Goal: Task Accomplishment & Management: Manage account settings

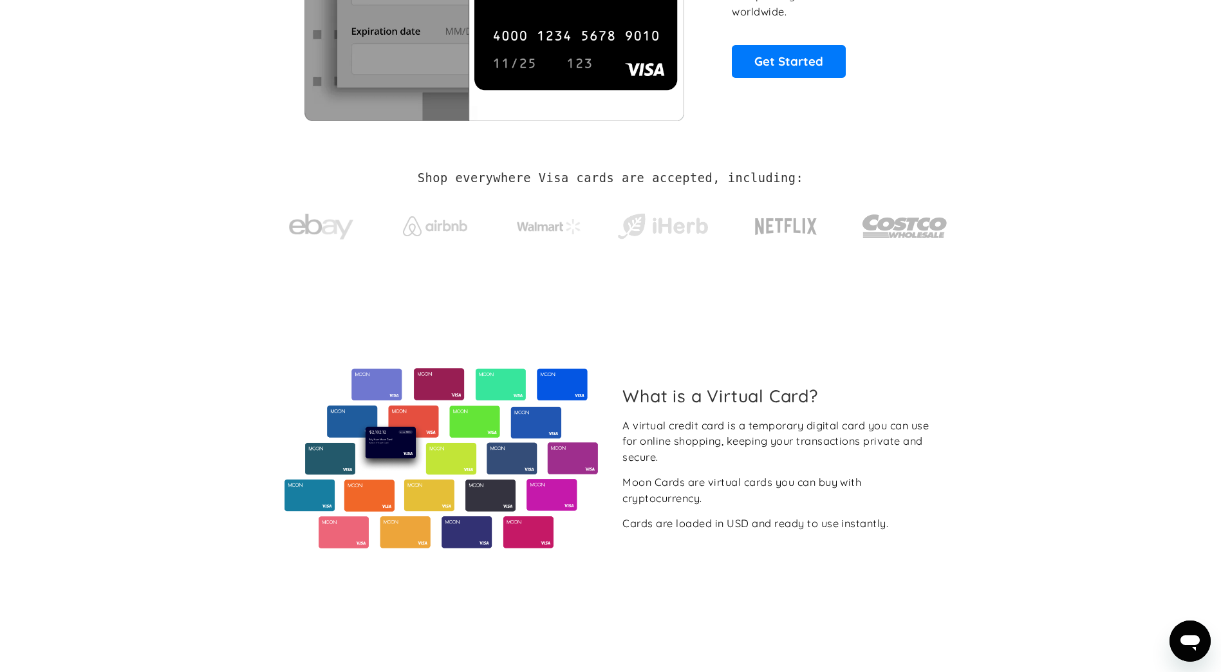
scroll to position [64, 0]
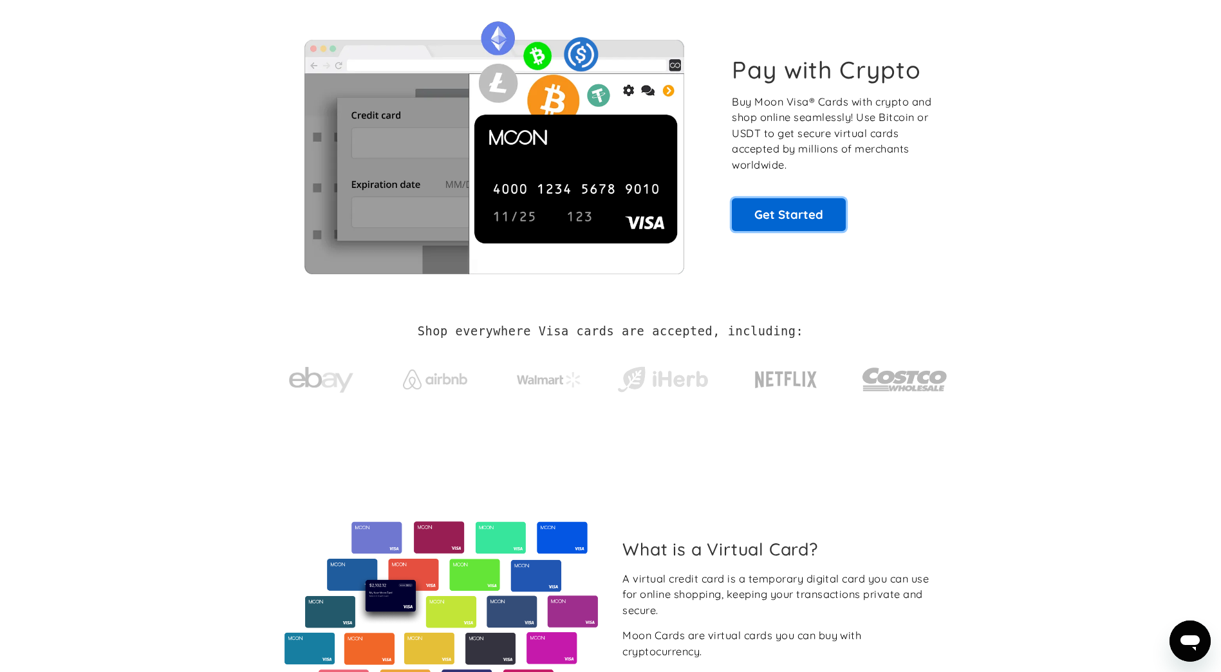
click at [793, 209] on link "Get Started" at bounding box center [789, 214] width 114 height 32
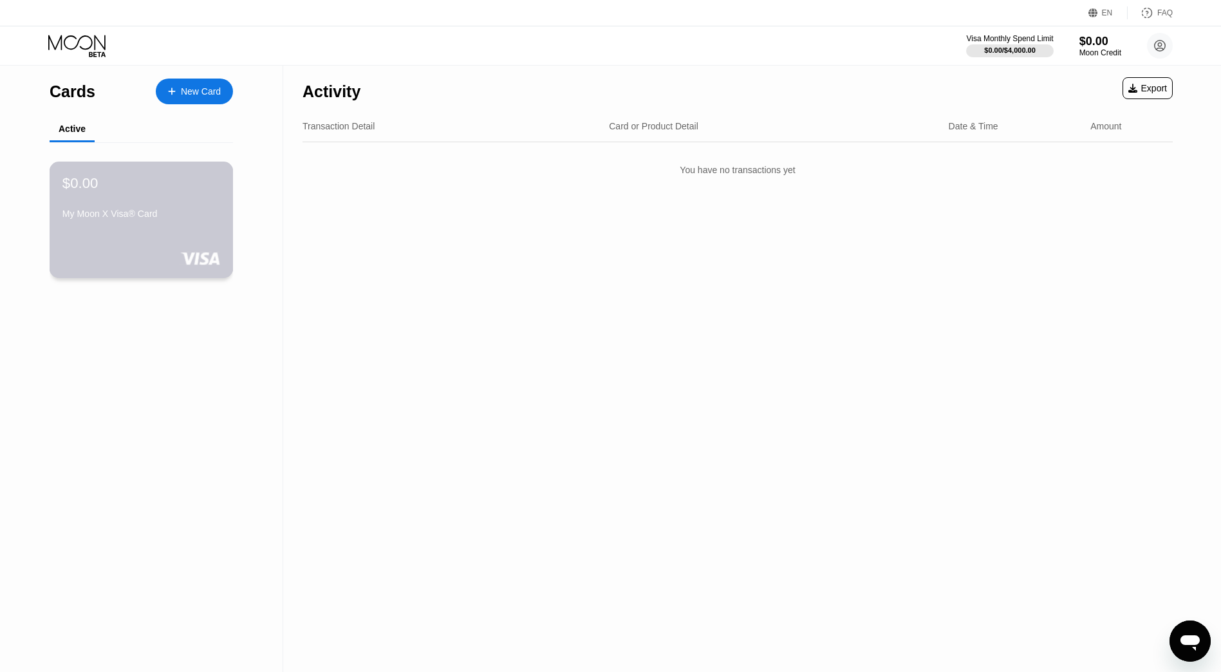
click at [122, 216] on div "My Moon X Visa® Card" at bounding box center [141, 214] width 158 height 10
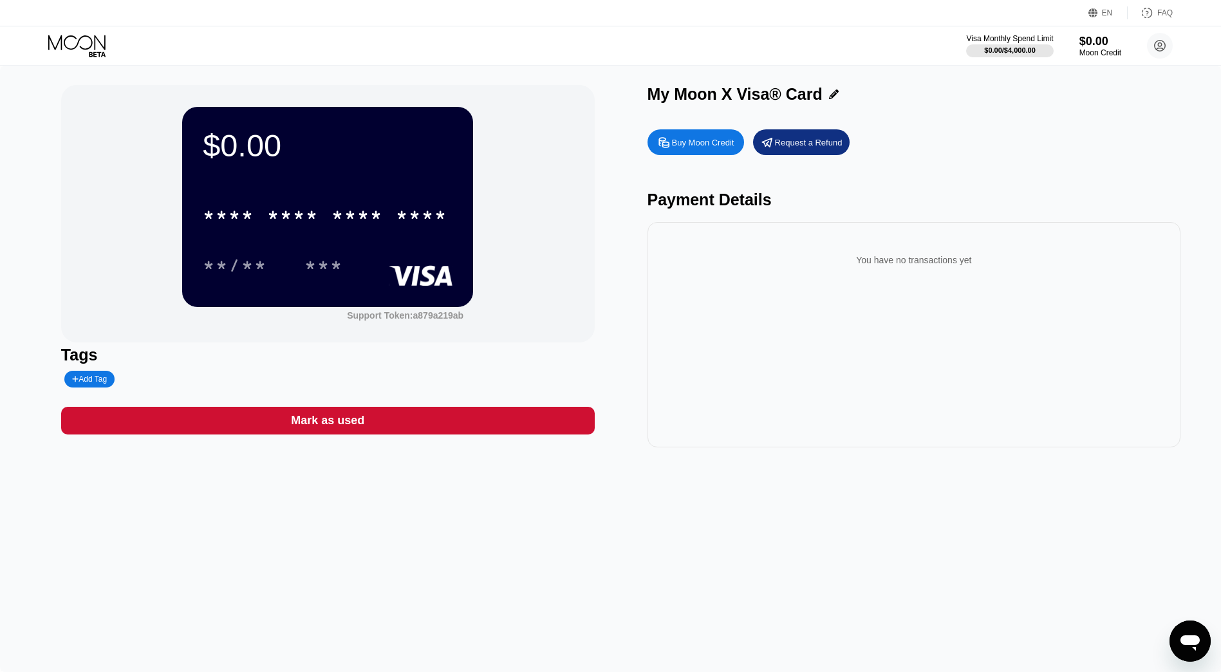
click at [322, 187] on div "$0.00 * * * * * * * * * * * * **** **/** ***" at bounding box center [327, 207] width 291 height 200
click at [803, 148] on div "Request a Refund" at bounding box center [809, 142] width 68 height 11
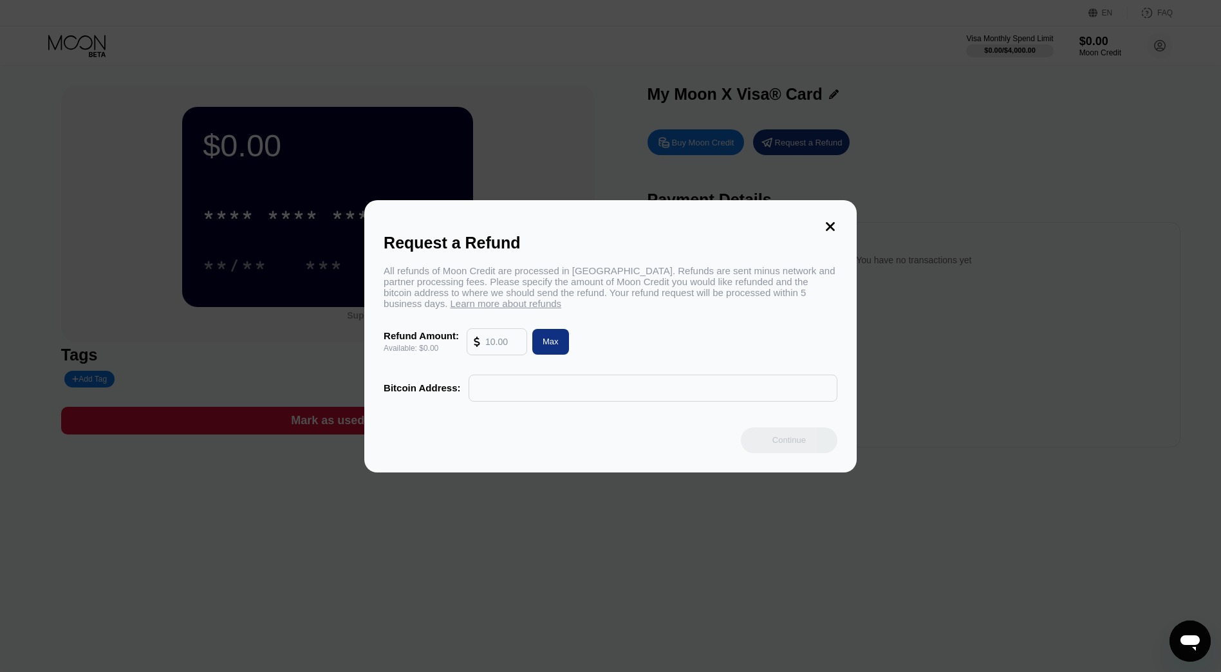
click at [831, 220] on icon at bounding box center [830, 227] width 14 height 14
